Goal: Task Accomplishment & Management: Complete application form

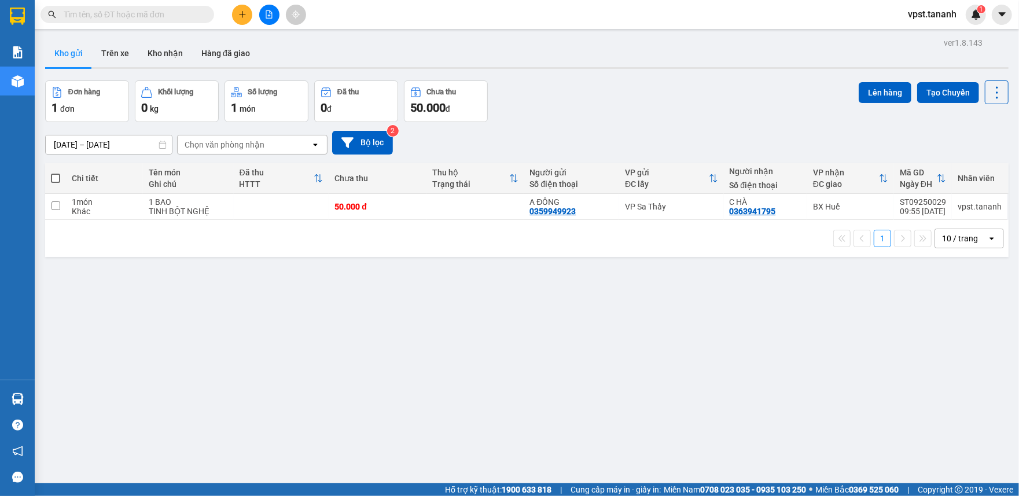
click at [242, 21] on button at bounding box center [242, 15] width 20 height 20
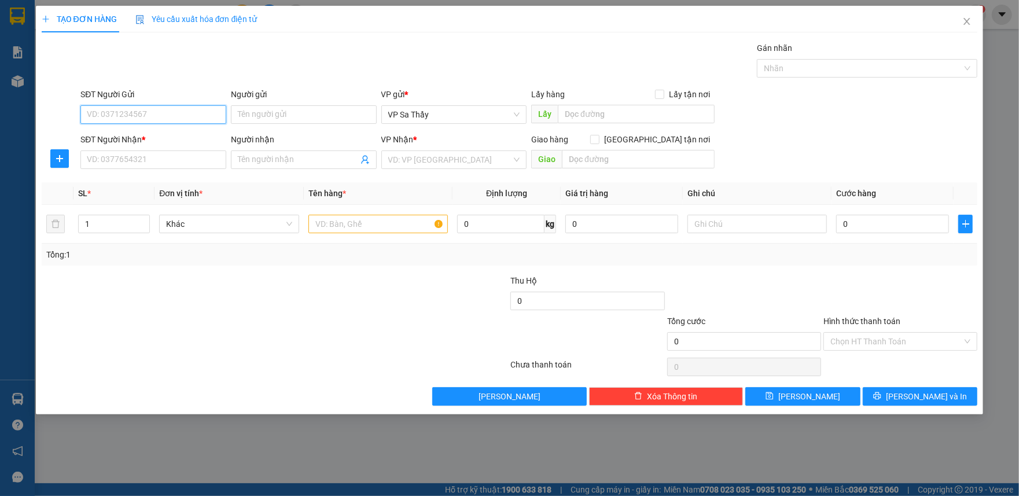
paste input "0978375777"
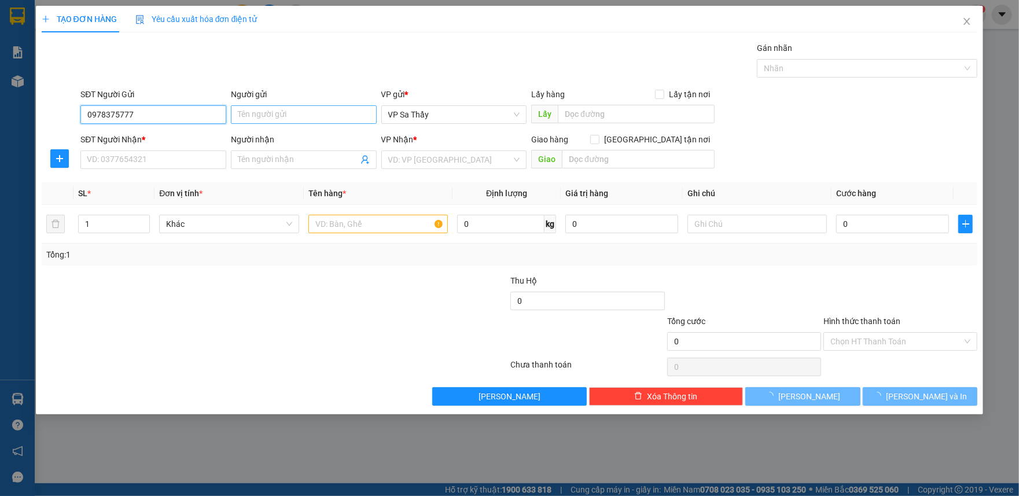
type input "0978375777"
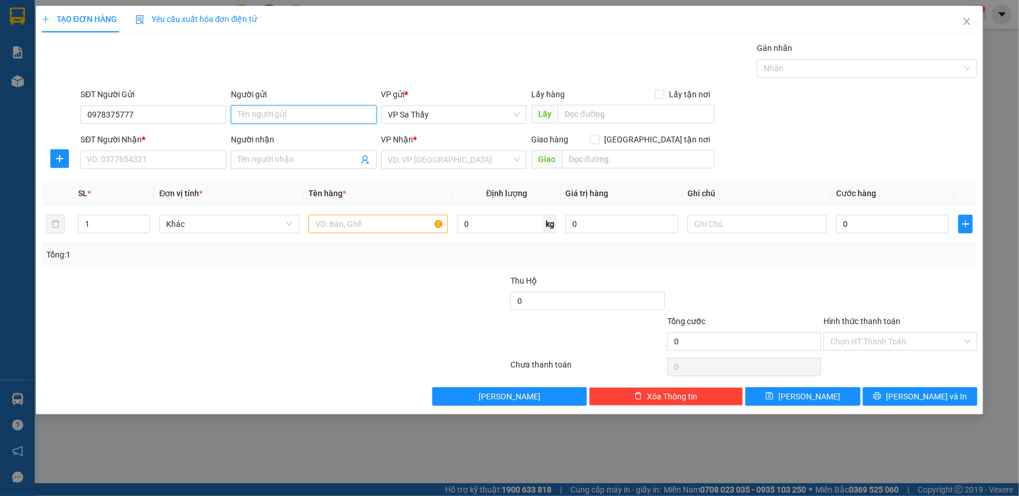
click at [257, 113] on input "Người gửi" at bounding box center [304, 114] width 146 height 19
click at [155, 112] on input "0978375777" at bounding box center [153, 114] width 146 height 19
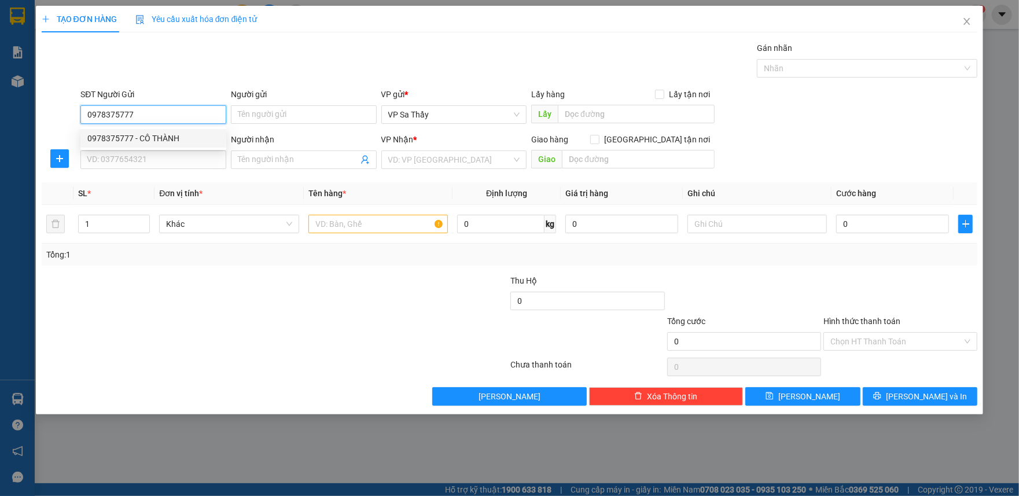
click at [174, 137] on div "0978375777 - CÔ THÀNH" at bounding box center [153, 138] width 132 height 13
type input "CÔ THÀNH"
type input "0867674331"
type input "A DUY"
type input "KHÂM ĐỨC"
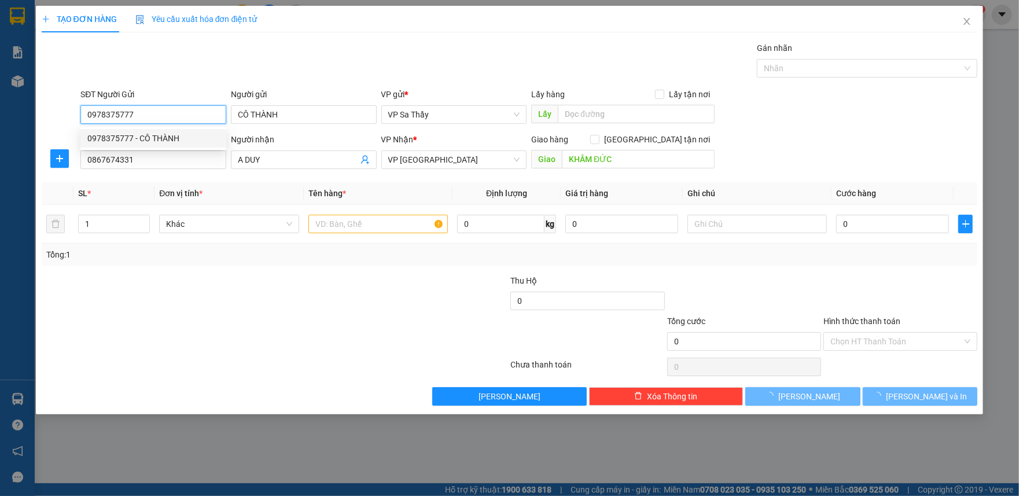
type input "60.000"
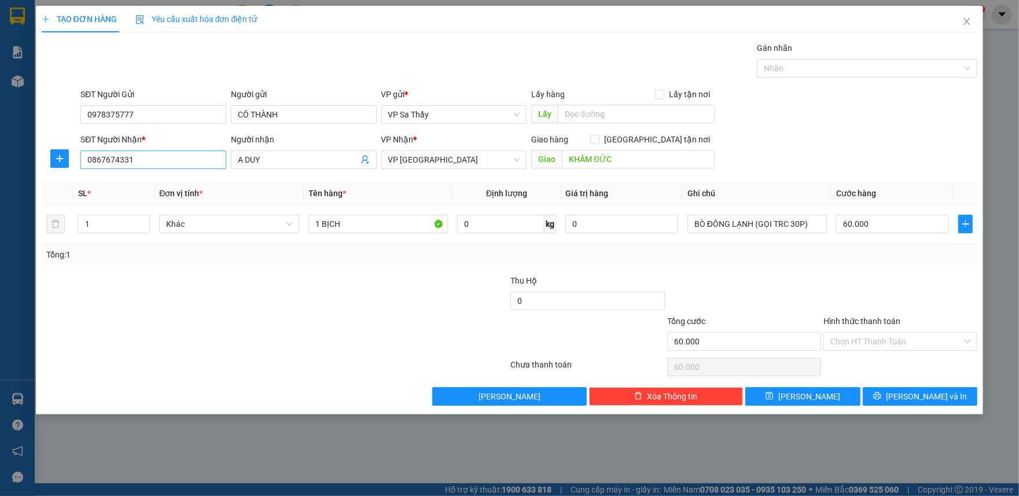
drag, startPoint x: 175, startPoint y: 142, endPoint x: 175, endPoint y: 153, distance: 10.4
click at [175, 152] on div "SĐT Người Nhận * 0867674331" at bounding box center [153, 153] width 146 height 40
paste input "981049799"
drag, startPoint x: 175, startPoint y: 153, endPoint x: 62, endPoint y: 183, distance: 116.2
click at [61, 182] on div "Transit Pickup Surcharge Ids Transit Deliver Surcharge Ids Transit Deliver Surc…" at bounding box center [510, 224] width 936 height 364
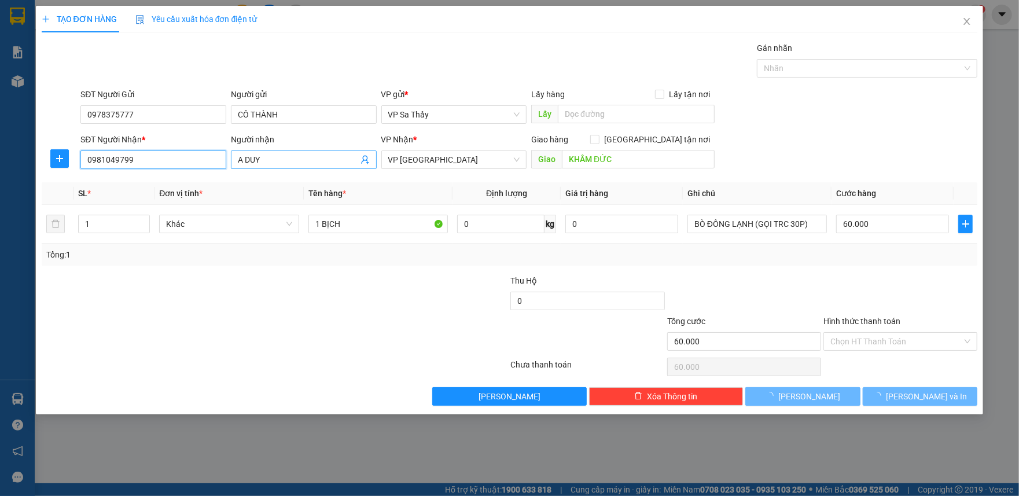
type input "0981049799"
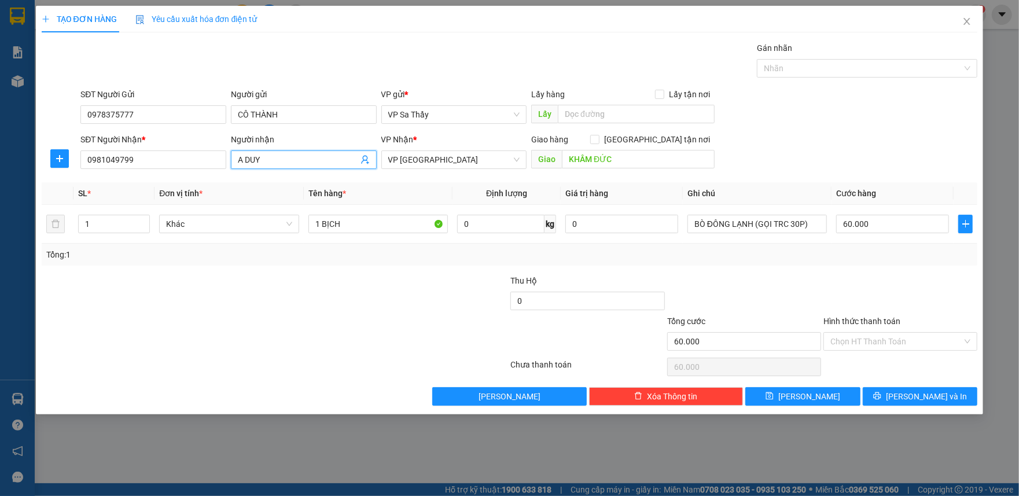
drag, startPoint x: 273, startPoint y: 160, endPoint x: 193, endPoint y: 177, distance: 81.6
click at [193, 177] on div "Transit Pickup Surcharge Ids Transit Deliver Surcharge Ids Transit Deliver Surc…" at bounding box center [510, 224] width 936 height 364
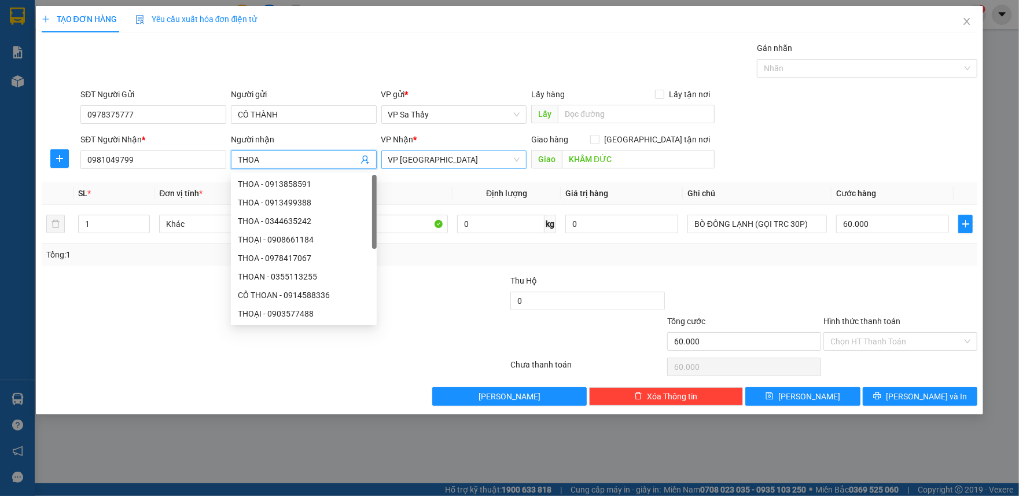
click at [449, 156] on span "VP [GEOGRAPHIC_DATA]" at bounding box center [454, 159] width 132 height 17
type input "THOA"
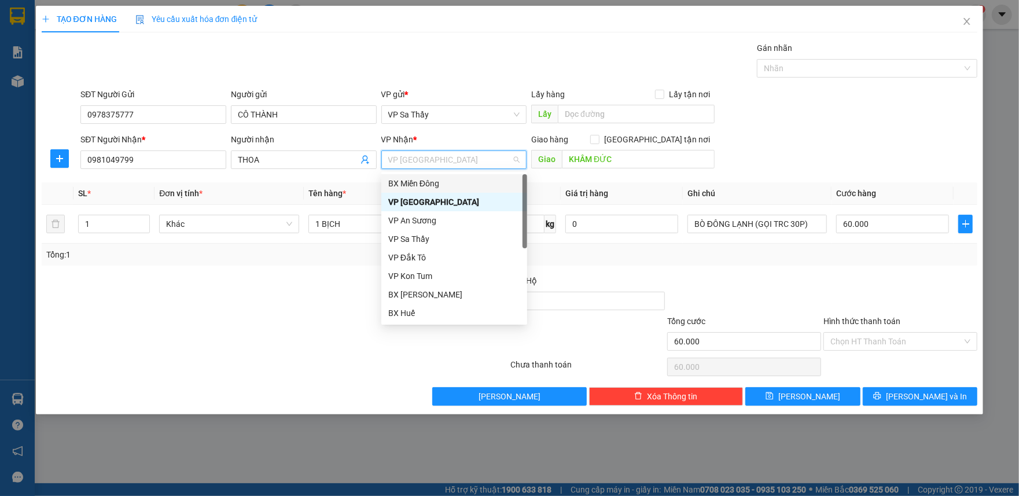
click at [445, 186] on div "BX Miền Đông" at bounding box center [454, 183] width 132 height 13
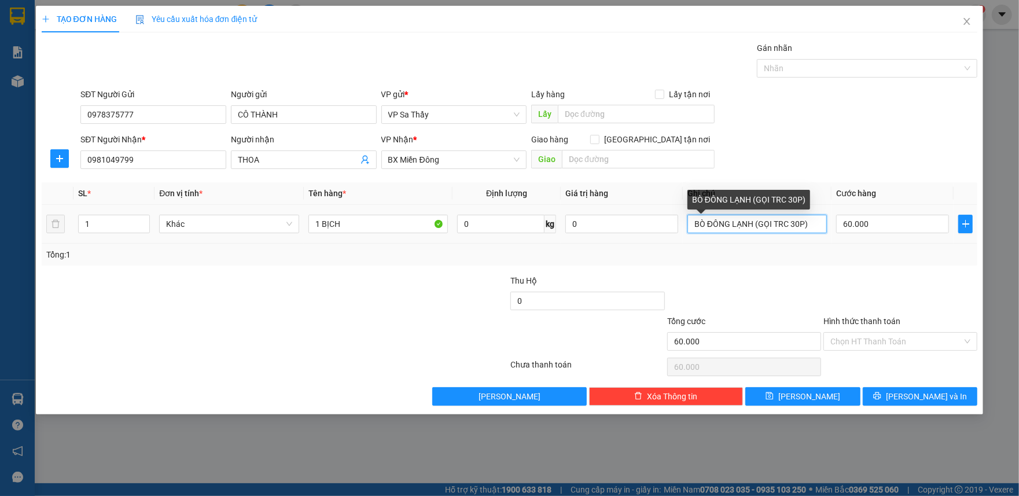
click at [729, 222] on input "BÒ ĐÔNG LẠNH (GỌI TRC 30P)" at bounding box center [756, 224] width 139 height 19
drag, startPoint x: 817, startPoint y: 229, endPoint x: 683, endPoint y: 249, distance: 135.6
click at [683, 249] on div "SL * Đơn vị tính * Tên hàng * Định lượng Giá trị hàng Ghi chú Cước hàng 1 Khác …" at bounding box center [510, 223] width 936 height 83
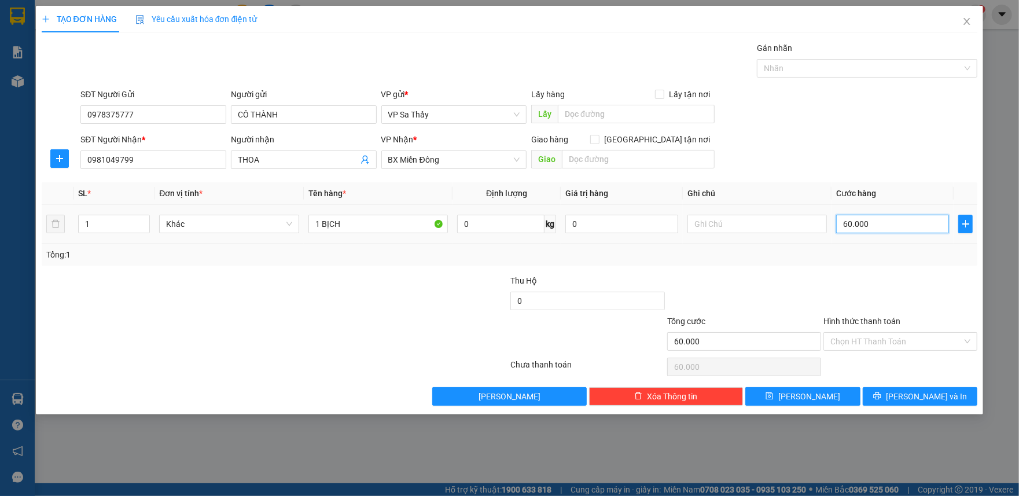
click at [898, 220] on input "60.000" at bounding box center [892, 224] width 113 height 19
type input "5"
type input "50"
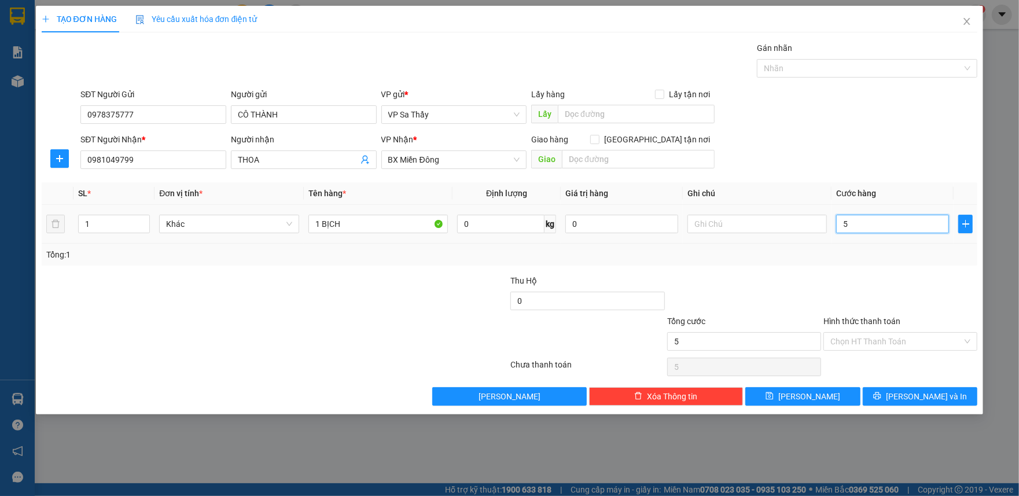
type input "50"
type input "500"
type input "5.000"
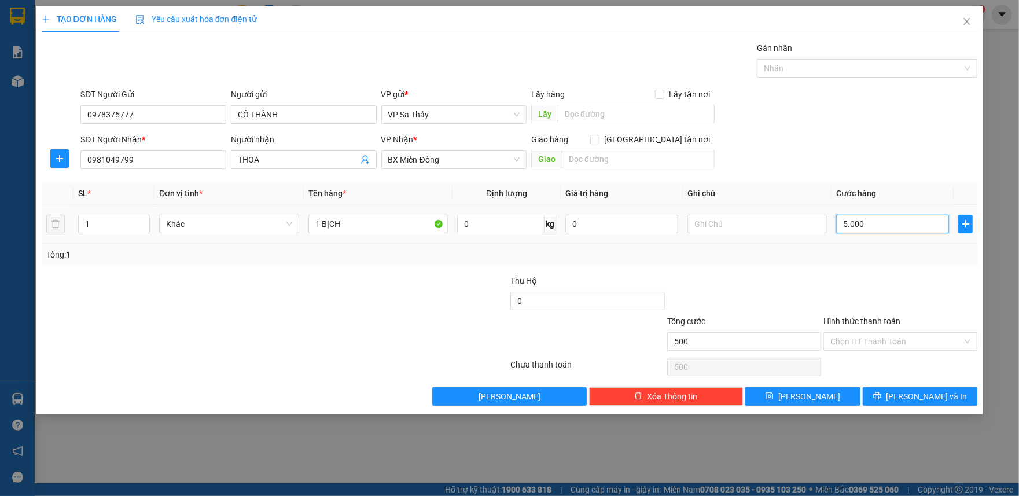
type input "5.000"
type input "50.000"
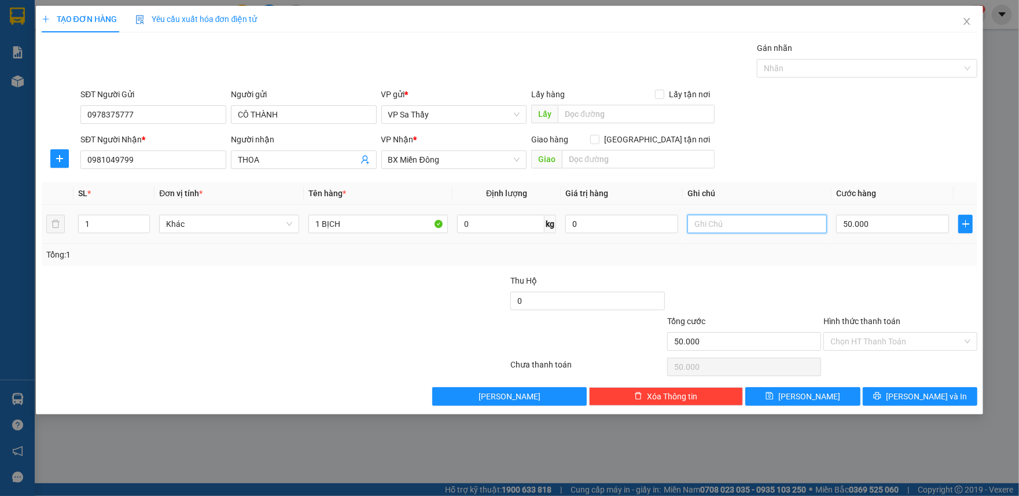
click at [736, 220] on input "text" at bounding box center [756, 224] width 139 height 19
drag, startPoint x: 350, startPoint y: 220, endPoint x: 323, endPoint y: 223, distance: 27.4
click at [323, 223] on input "1 BỊCH" at bounding box center [377, 224] width 139 height 19
type input "1 TX"
click at [720, 230] on input "text" at bounding box center [756, 224] width 139 height 19
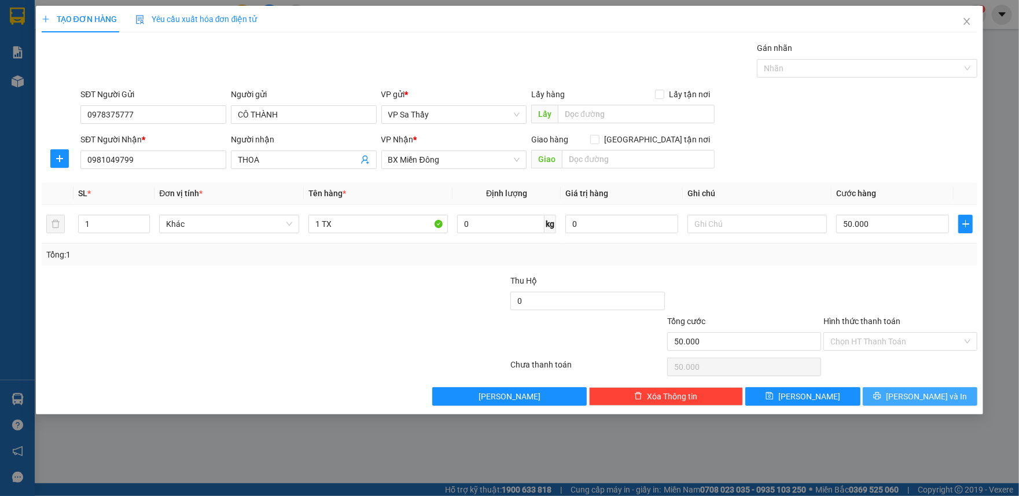
click at [880, 401] on button "[PERSON_NAME] và In" at bounding box center [919, 396] width 115 height 19
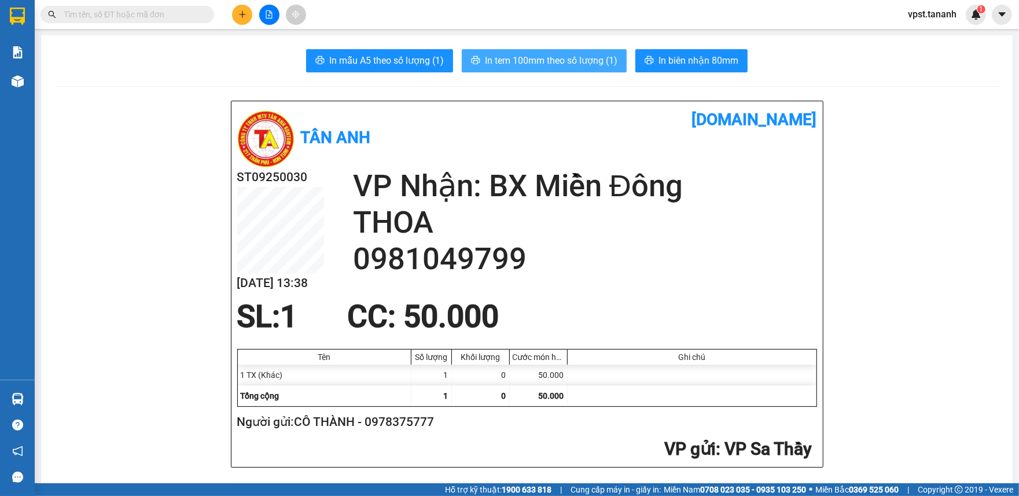
click at [559, 53] on span "In tem 100mm theo số lượng (1)" at bounding box center [551, 60] width 132 height 14
click at [235, 16] on button at bounding box center [242, 15] width 20 height 20
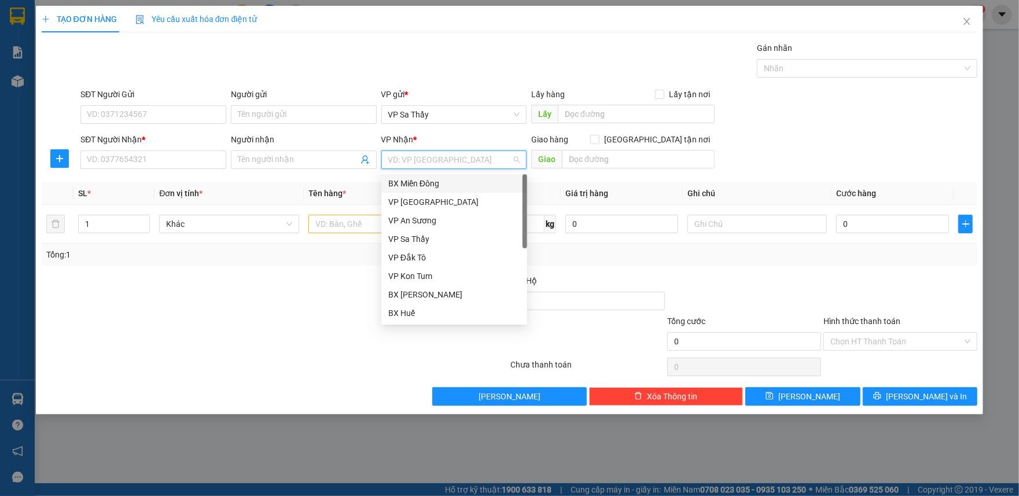
click at [447, 168] on input "search" at bounding box center [450, 159] width 124 height 17
click at [441, 190] on div "BX Miền Đông" at bounding box center [454, 183] width 146 height 19
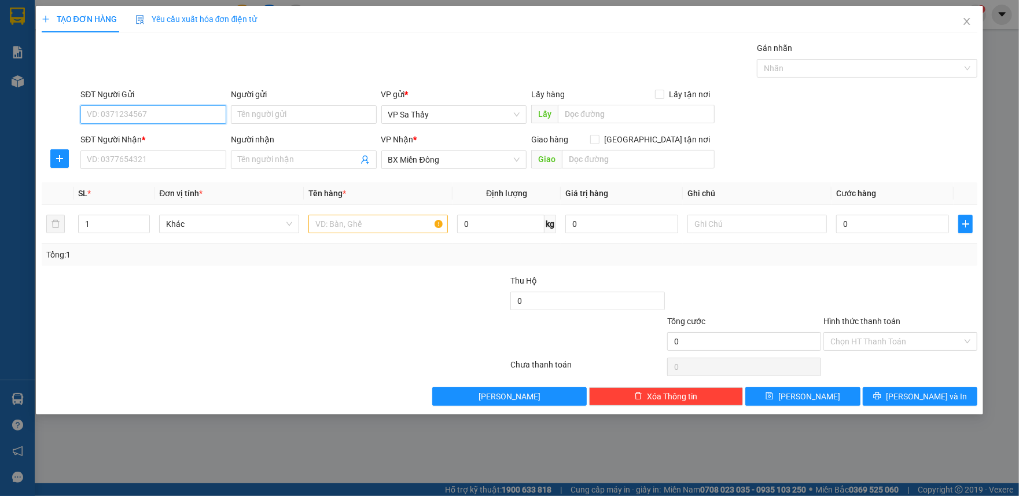
click at [158, 108] on input "SĐT Người Gửi" at bounding box center [153, 114] width 146 height 19
paste input "0963573328"
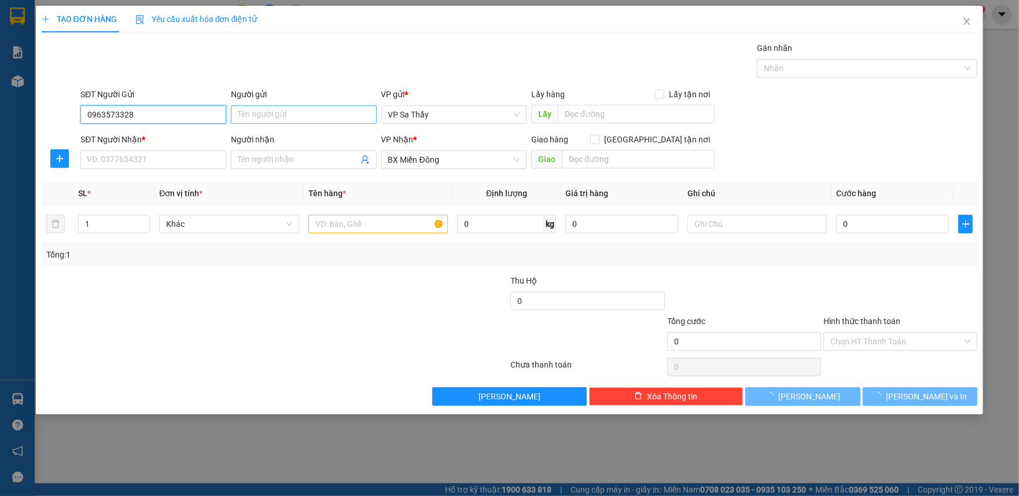
type input "0963573328"
click at [259, 112] on input "Người gửi" at bounding box center [304, 114] width 146 height 19
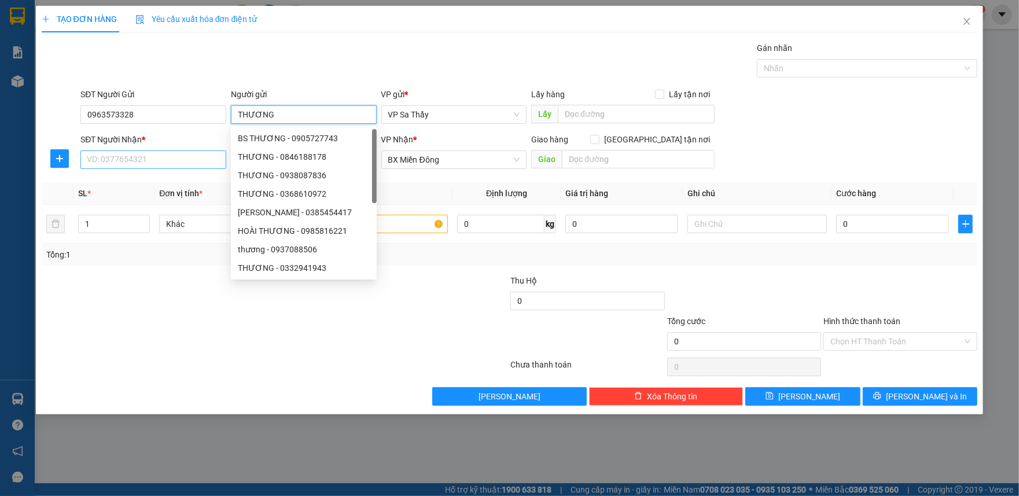
type input "THƯƠNG"
click at [149, 160] on input "SĐT Người Nhận *" at bounding box center [153, 159] width 146 height 19
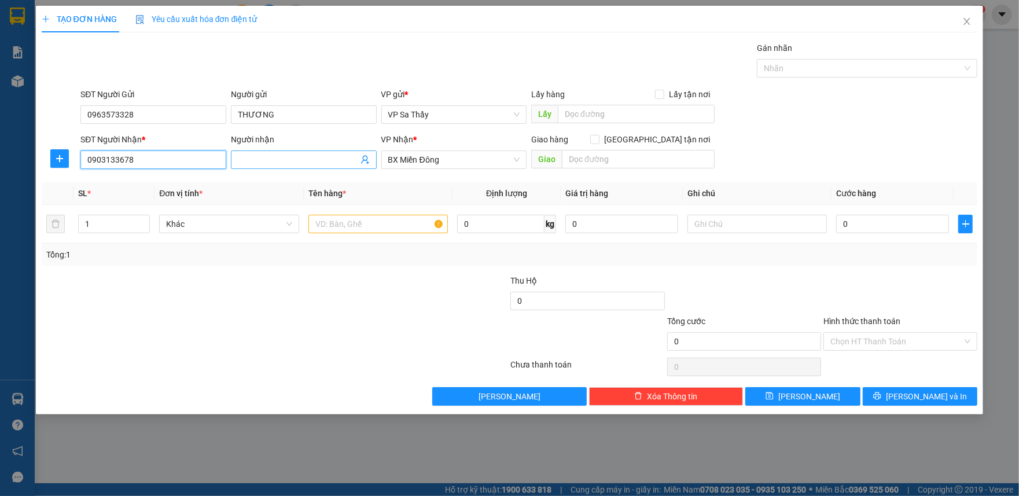
type input "0903133678"
click at [262, 156] on input "Người nhận" at bounding box center [298, 159] width 120 height 13
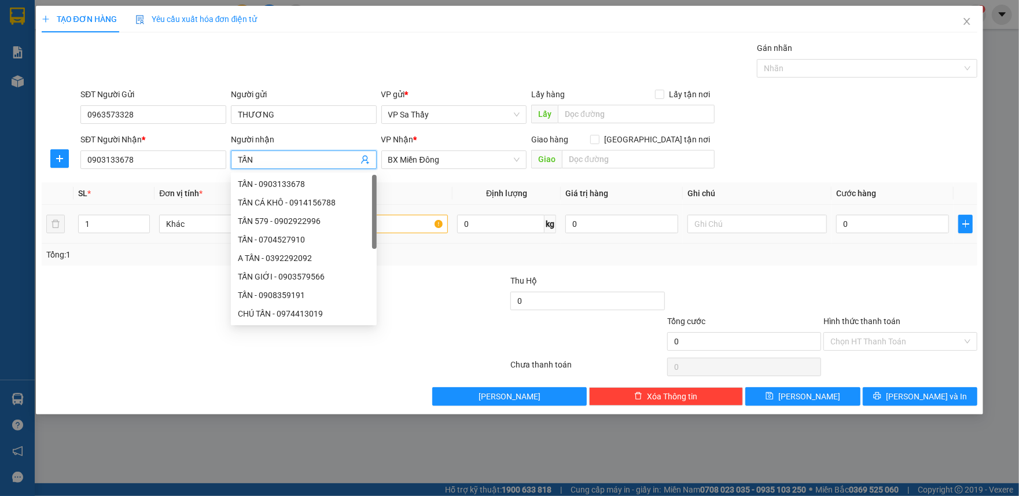
type input "TẤN"
click at [416, 223] on input "text" at bounding box center [377, 224] width 139 height 19
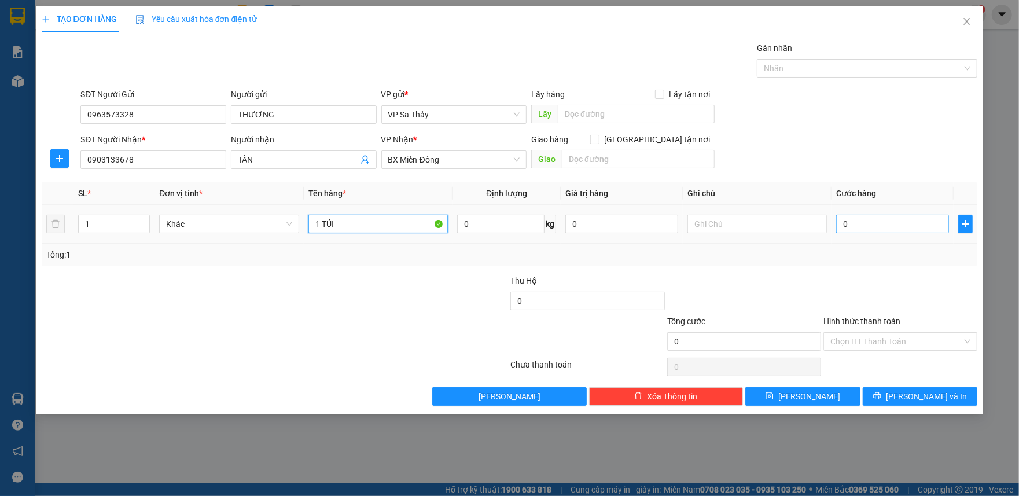
type input "1 TÚI"
click at [840, 225] on input "0" at bounding box center [892, 224] width 113 height 19
type input "5"
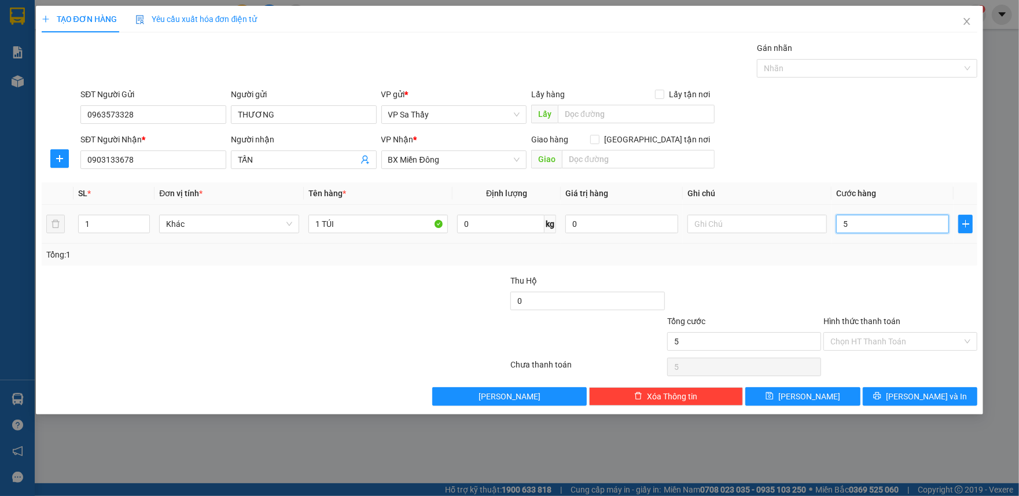
type input "50"
type input "500"
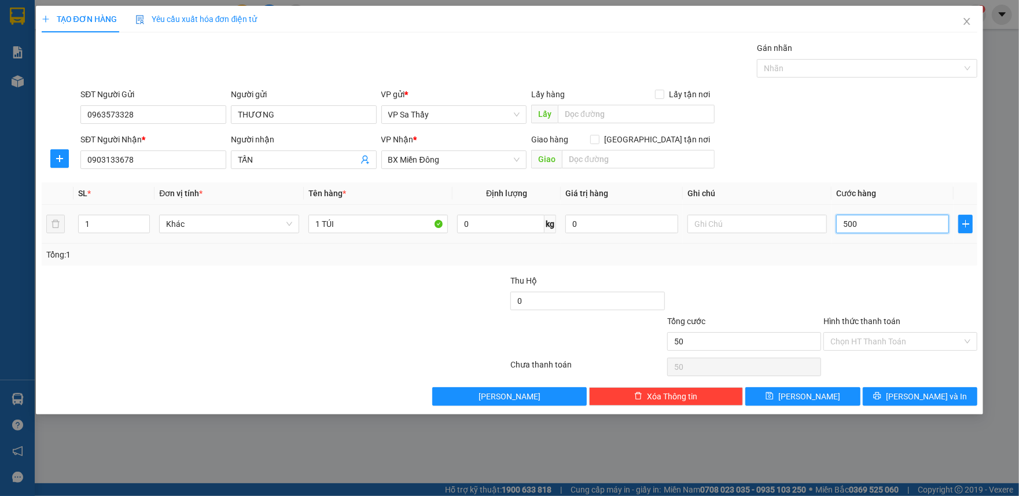
type input "500"
type input "5.000"
type input "50.000"
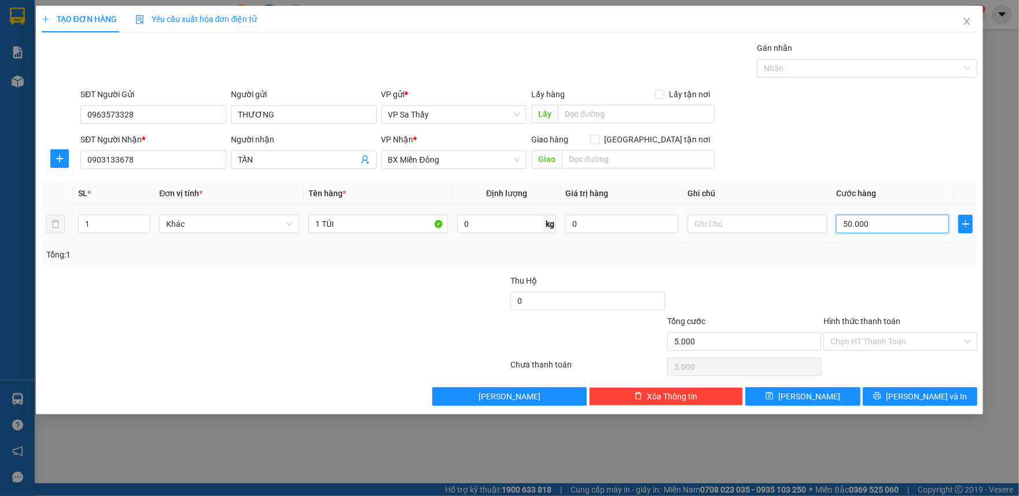
type input "50.000"
click at [871, 341] on input "Hình thức thanh toán" at bounding box center [896, 341] width 132 height 17
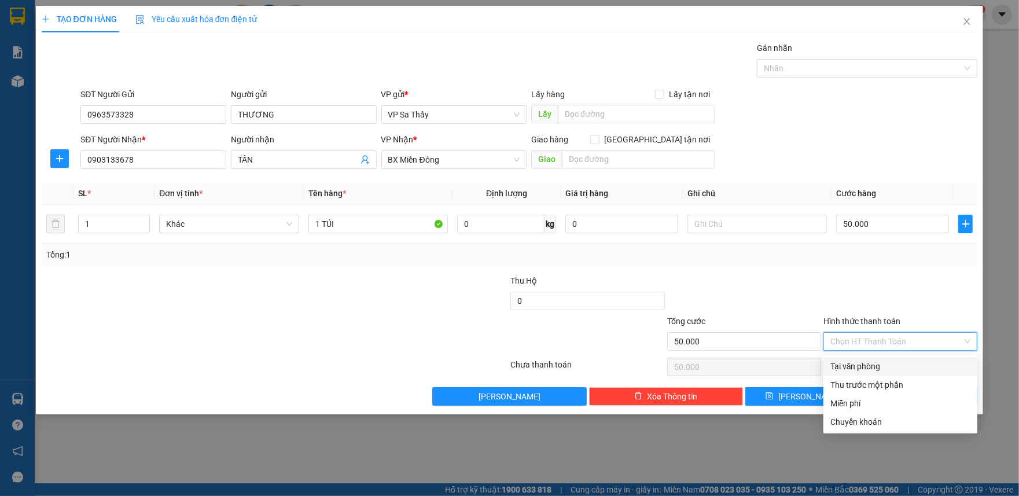
click at [862, 360] on div "Tại văn phòng" at bounding box center [900, 366] width 140 height 13
type input "0"
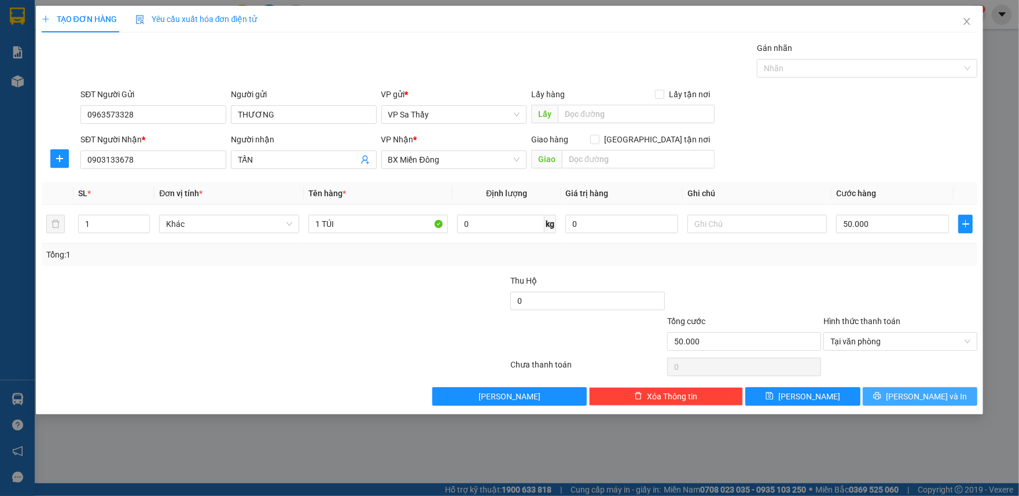
click at [878, 400] on button "[PERSON_NAME] và In" at bounding box center [919, 396] width 115 height 19
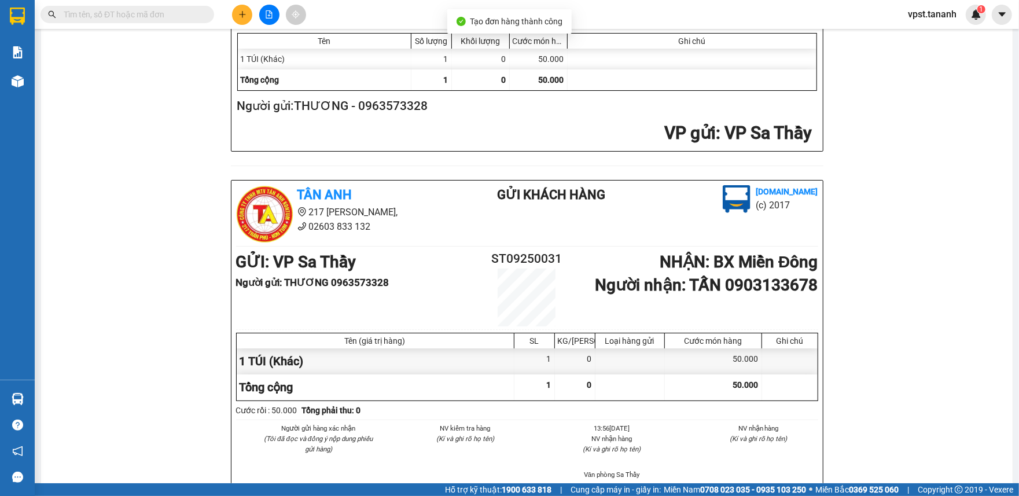
scroll to position [463, 0]
